Goal: Obtain resource: Obtain resource

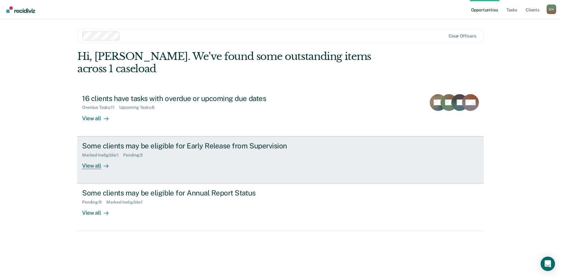
click at [122, 141] on div "Some clients may be eligible for Early Release from Supervision" at bounding box center [187, 145] width 210 height 9
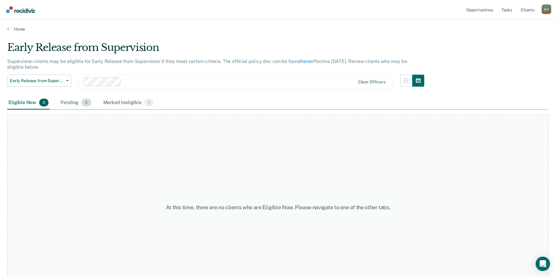
click at [73, 99] on div "Pending 3" at bounding box center [75, 102] width 33 height 13
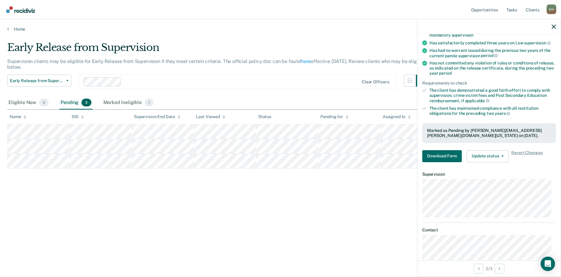
scroll to position [76, 0]
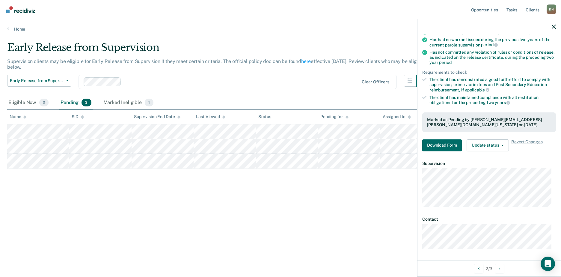
click at [310, 32] on main "Early Release from Supervision Supervision clients may be eligible for Early Re…" at bounding box center [280, 153] width 561 height 243
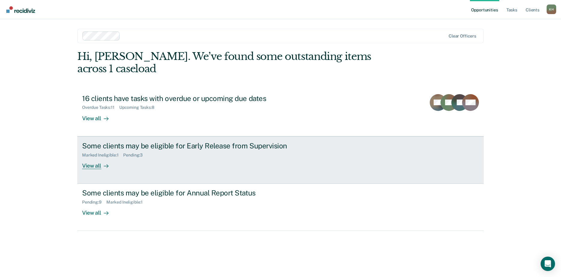
click at [183, 141] on div "Some clients may be eligible for Early Release from Supervision" at bounding box center [187, 145] width 210 height 9
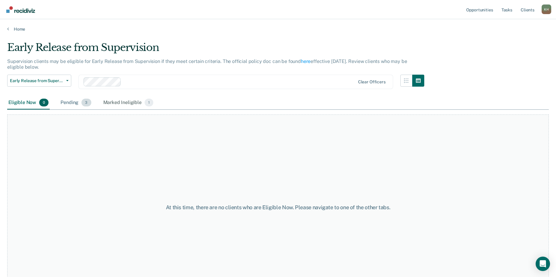
click at [71, 101] on div "Pending 3" at bounding box center [75, 102] width 33 height 13
click at [60, 98] on div "Pending 3" at bounding box center [75, 102] width 33 height 13
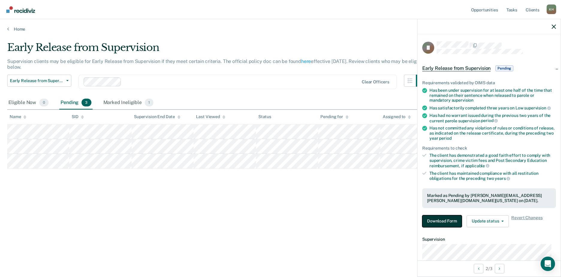
click at [433, 224] on button "Download Form" at bounding box center [442, 221] width 40 height 12
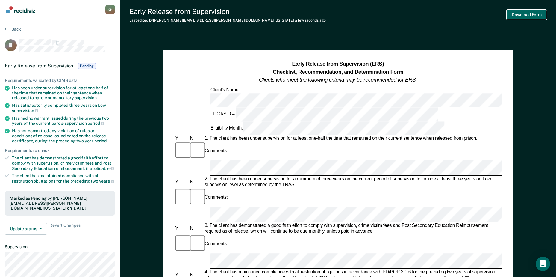
click at [543, 15] on button "Download Form" at bounding box center [527, 15] width 40 height 10
